Goal: Information Seeking & Learning: Learn about a topic

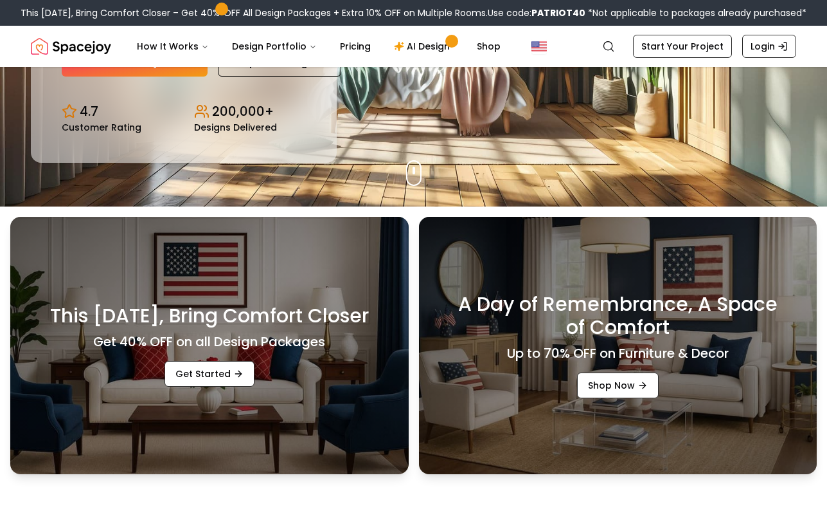
scroll to position [304, 0]
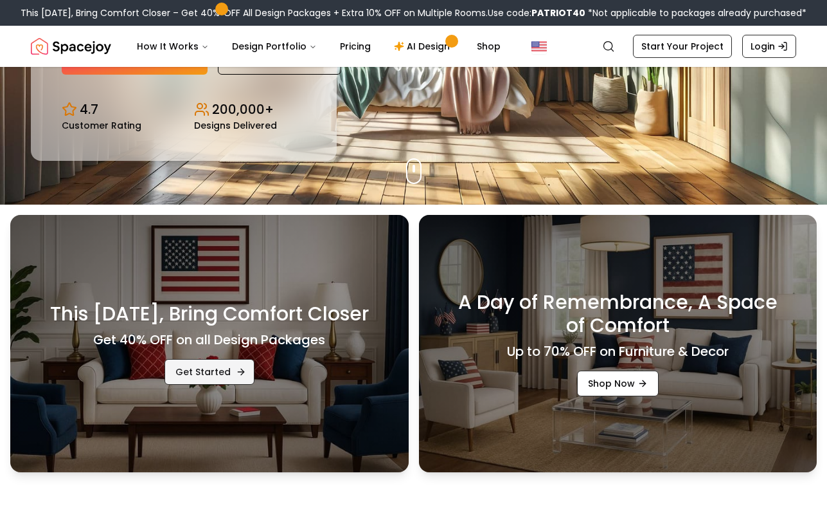
click at [210, 370] on link "Get Started" at bounding box center [210, 372] width 90 height 26
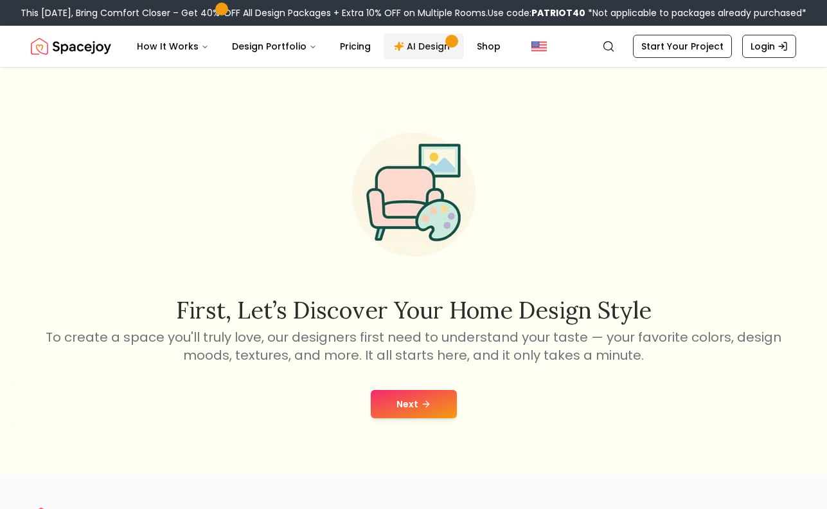
click at [421, 46] on link "AI Design" at bounding box center [424, 46] width 80 height 26
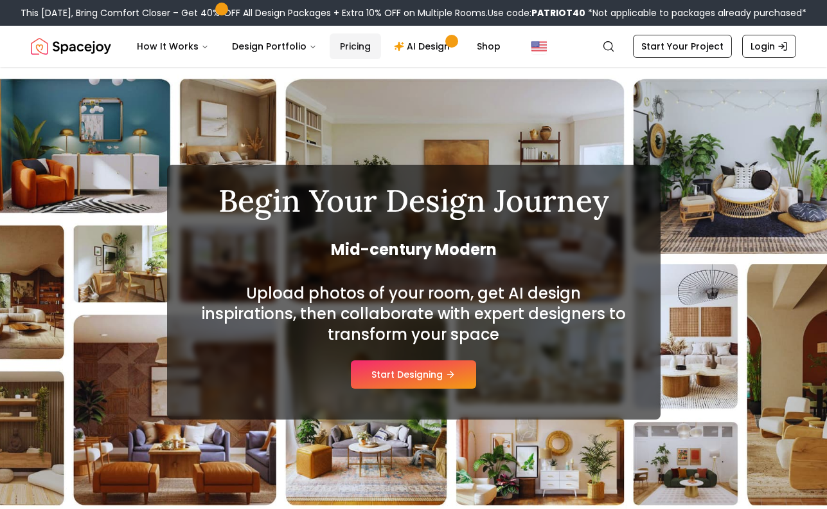
click at [344, 48] on link "Pricing" at bounding box center [355, 46] width 51 height 26
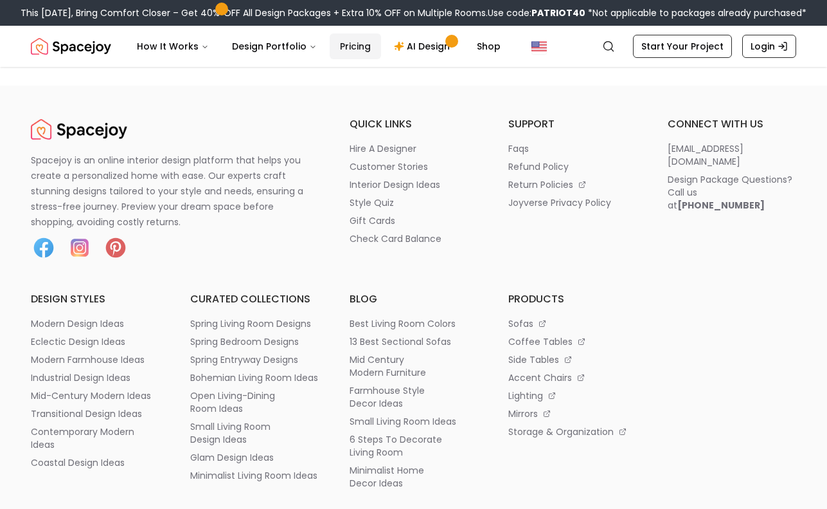
scroll to position [1621, 0]
click at [108, 419] on p "transitional design ideas" at bounding box center [86, 412] width 111 height 13
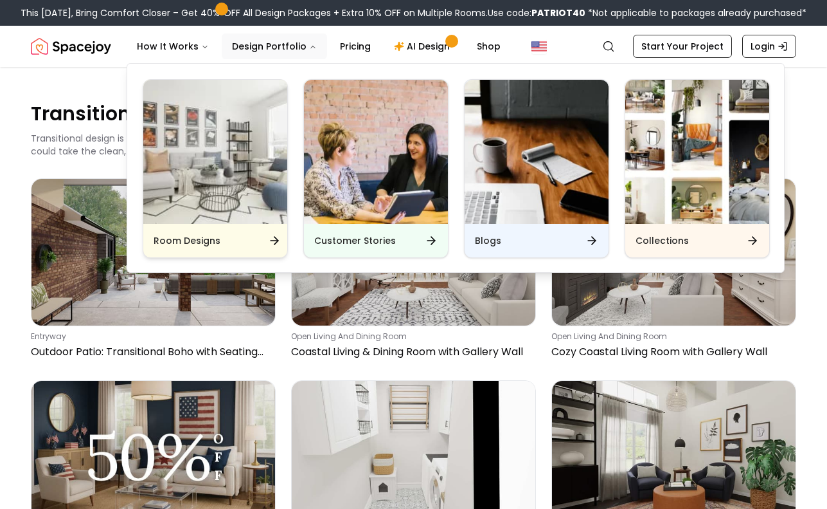
click at [228, 185] on img "Main" at bounding box center [215, 152] width 144 height 144
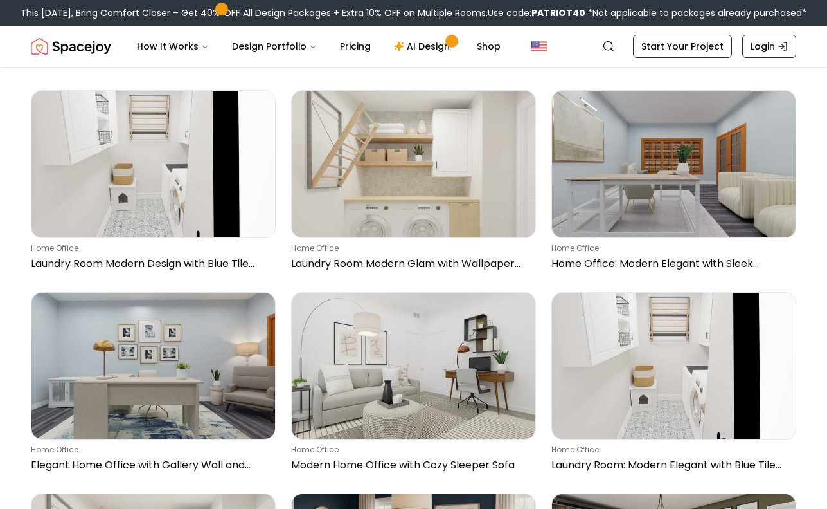
scroll to position [694, 0]
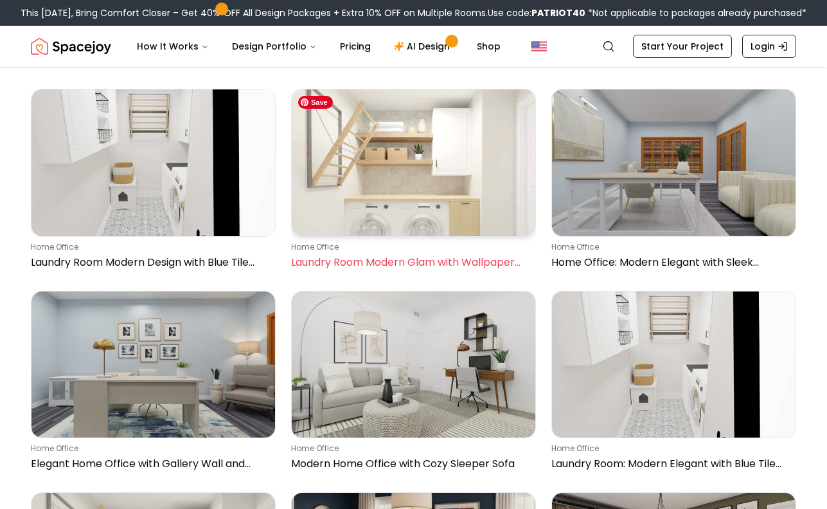
click at [435, 206] on img at bounding box center [414, 162] width 244 height 146
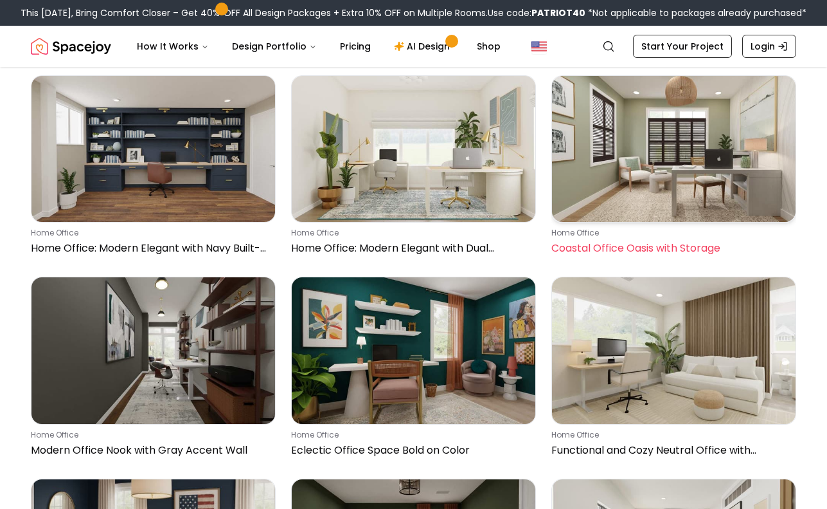
scroll to position [2521, 0]
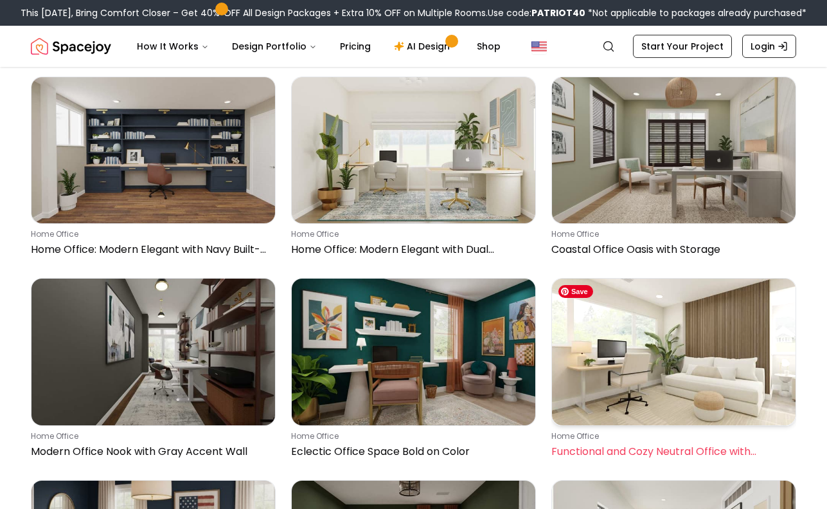
click at [644, 387] on img at bounding box center [674, 351] width 244 height 146
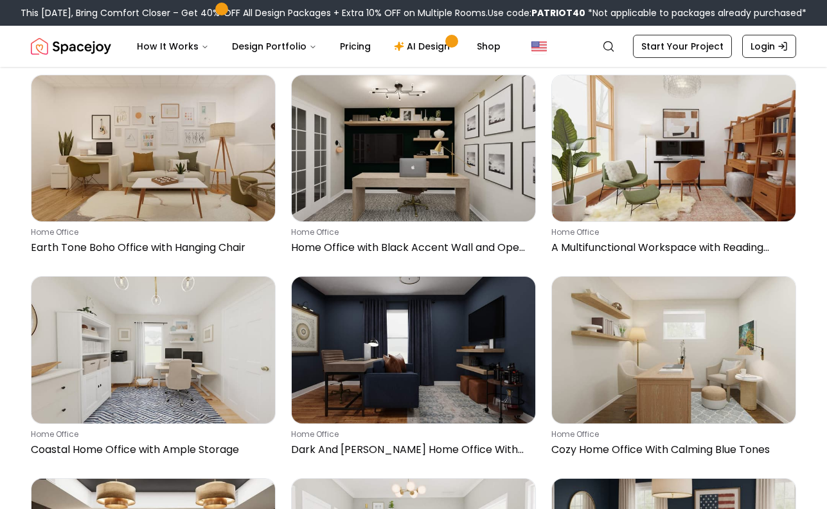
scroll to position [4144, 0]
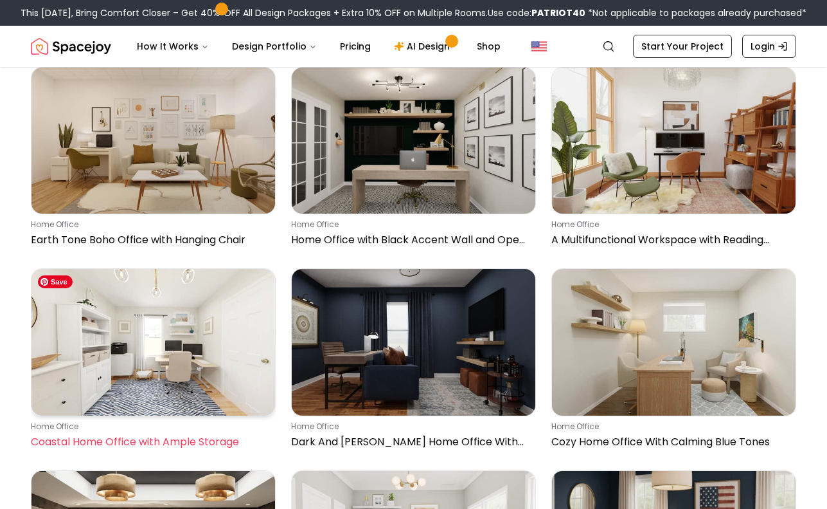
click at [195, 365] on img at bounding box center [154, 342] width 244 height 146
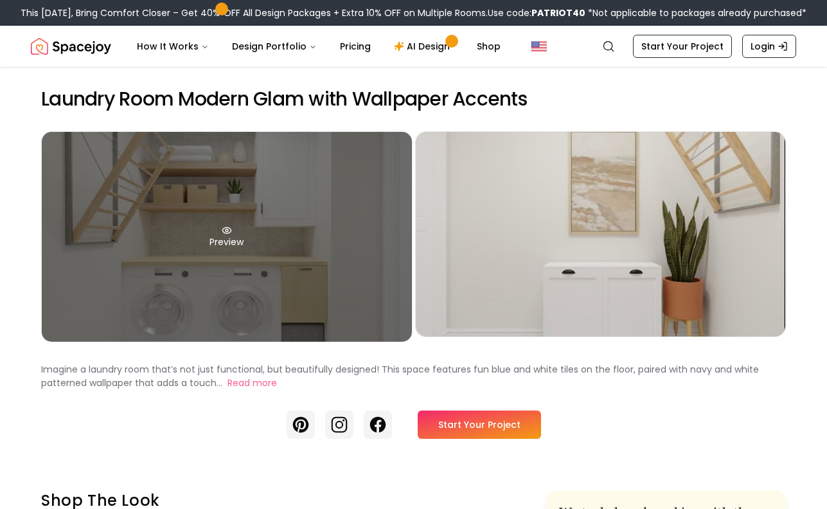
click at [362, 241] on div "Preview" at bounding box center [227, 237] width 370 height 210
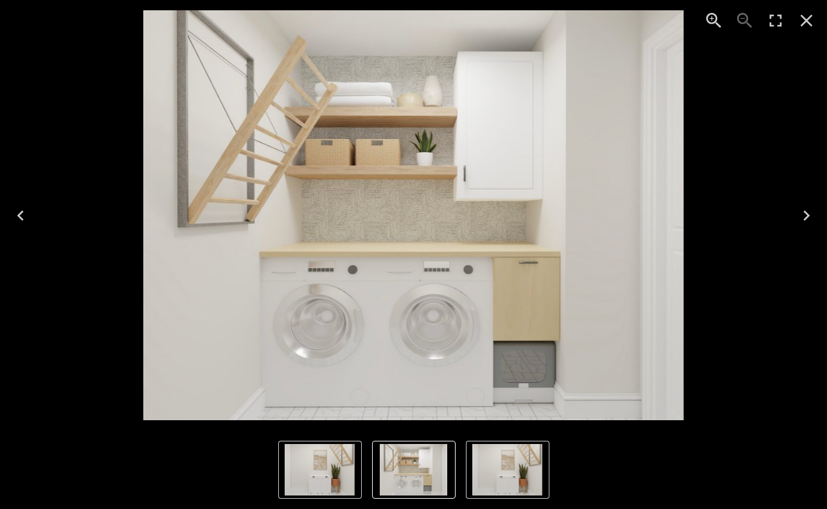
click at [807, 213] on icon "Next" at bounding box center [807, 215] width 6 height 10
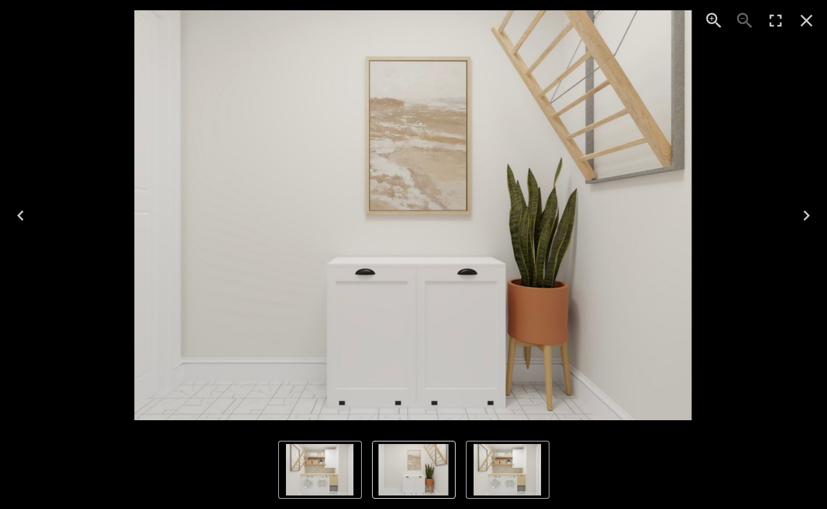
click at [807, 213] on icon "Next" at bounding box center [807, 215] width 6 height 10
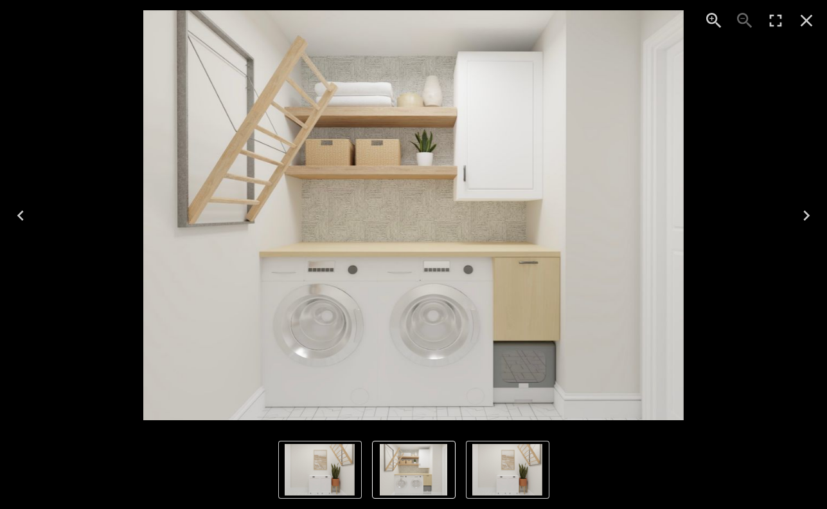
click at [808, 16] on icon "Close" at bounding box center [807, 20] width 21 height 21
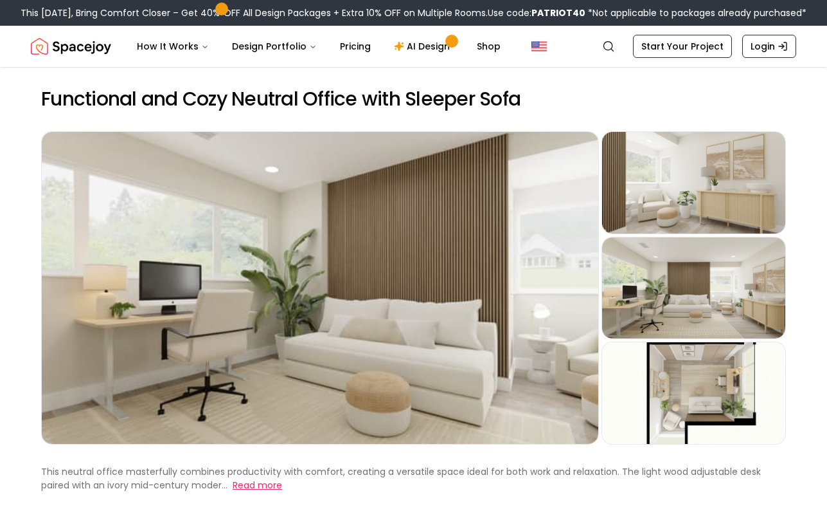
click at [238, 485] on button "Read more" at bounding box center [258, 485] width 50 height 14
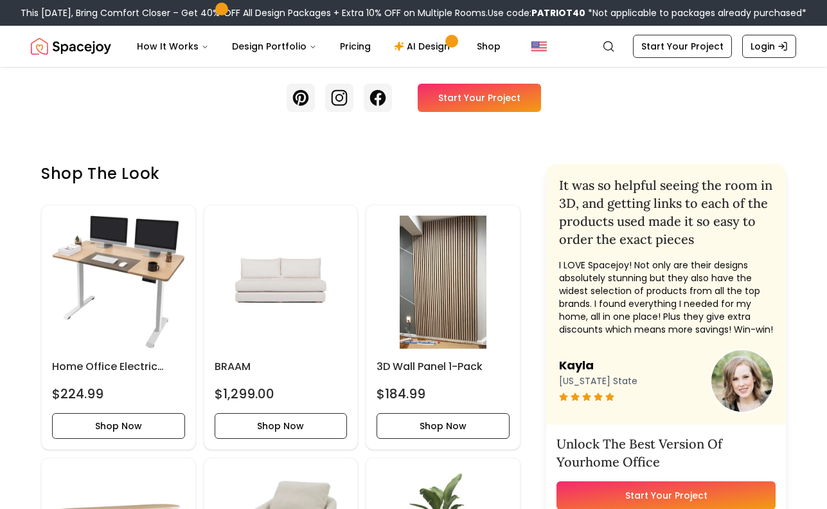
scroll to position [578, 0]
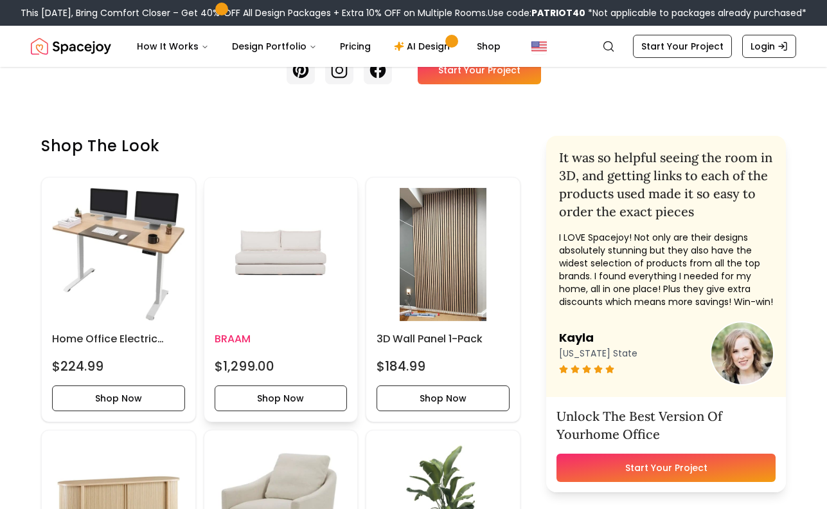
click at [258, 285] on img at bounding box center [281, 254] width 133 height 133
